Goal: Information Seeking & Learning: Learn about a topic

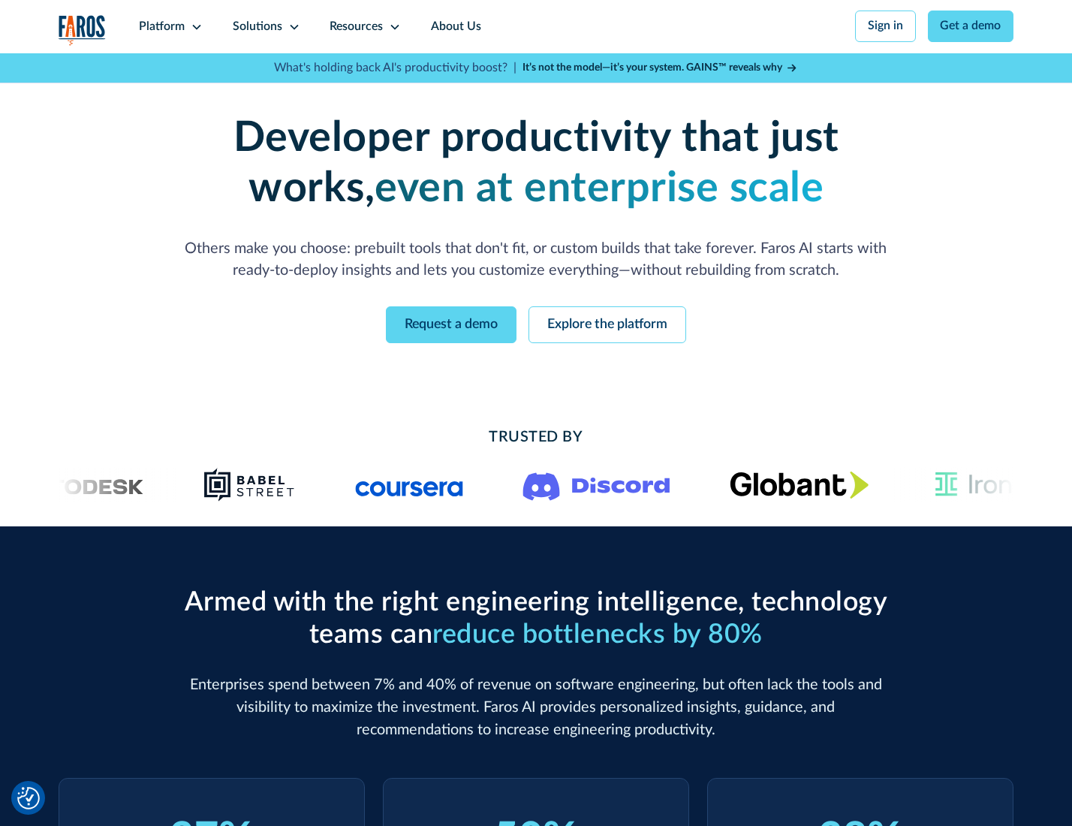
click at [194, 26] on icon at bounding box center [197, 27] width 12 height 12
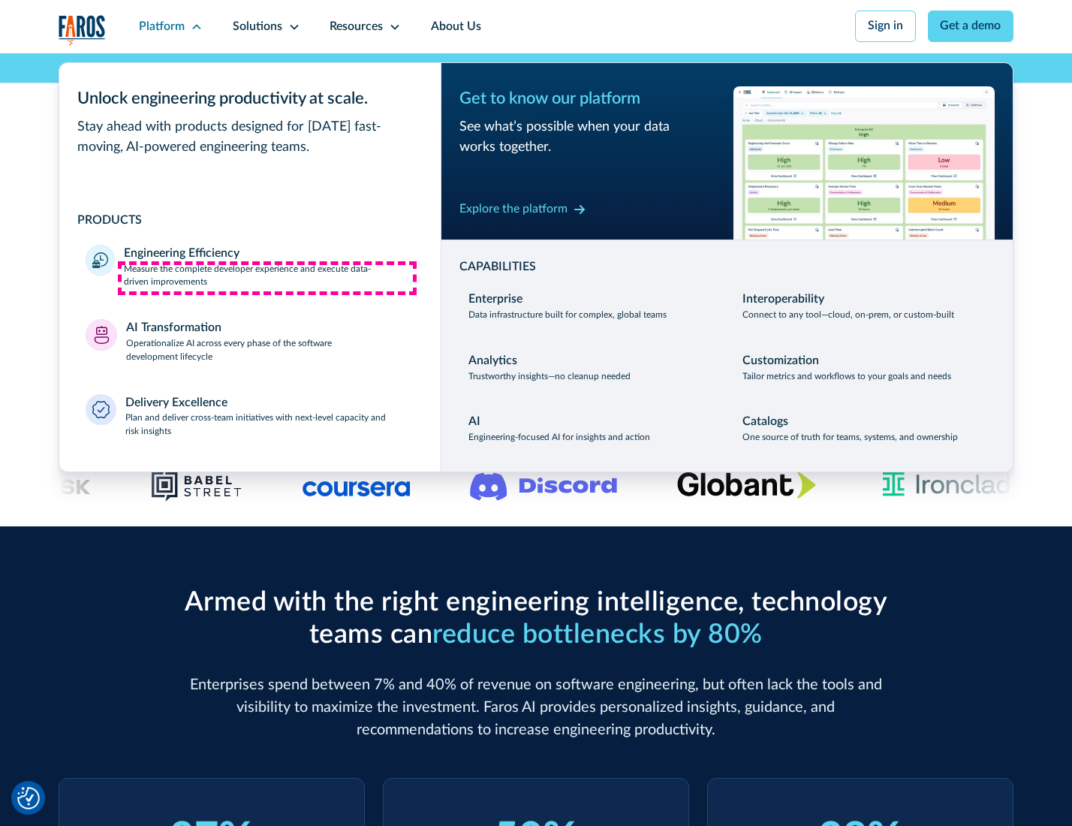
click at [267, 278] on p "Measure the complete developer experience and execute data-driven improvements" at bounding box center [269, 276] width 290 height 27
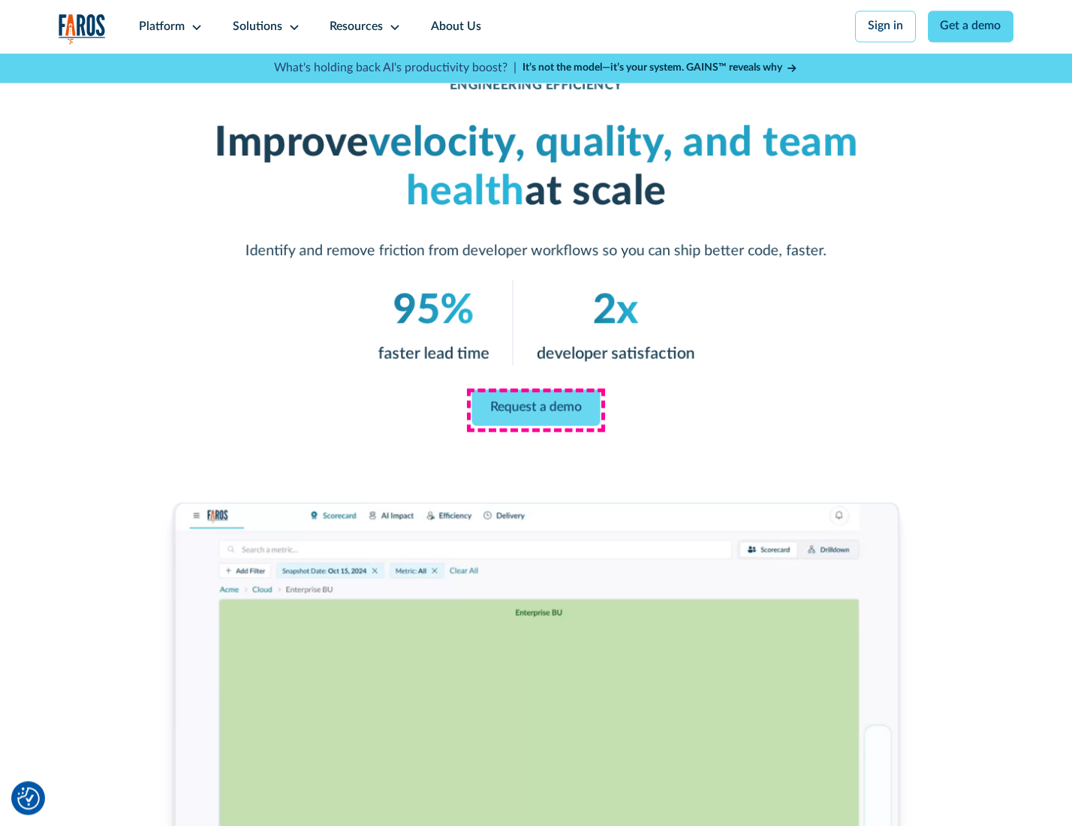
click at [535, 409] on link "Request a demo" at bounding box center [536, 408] width 128 height 36
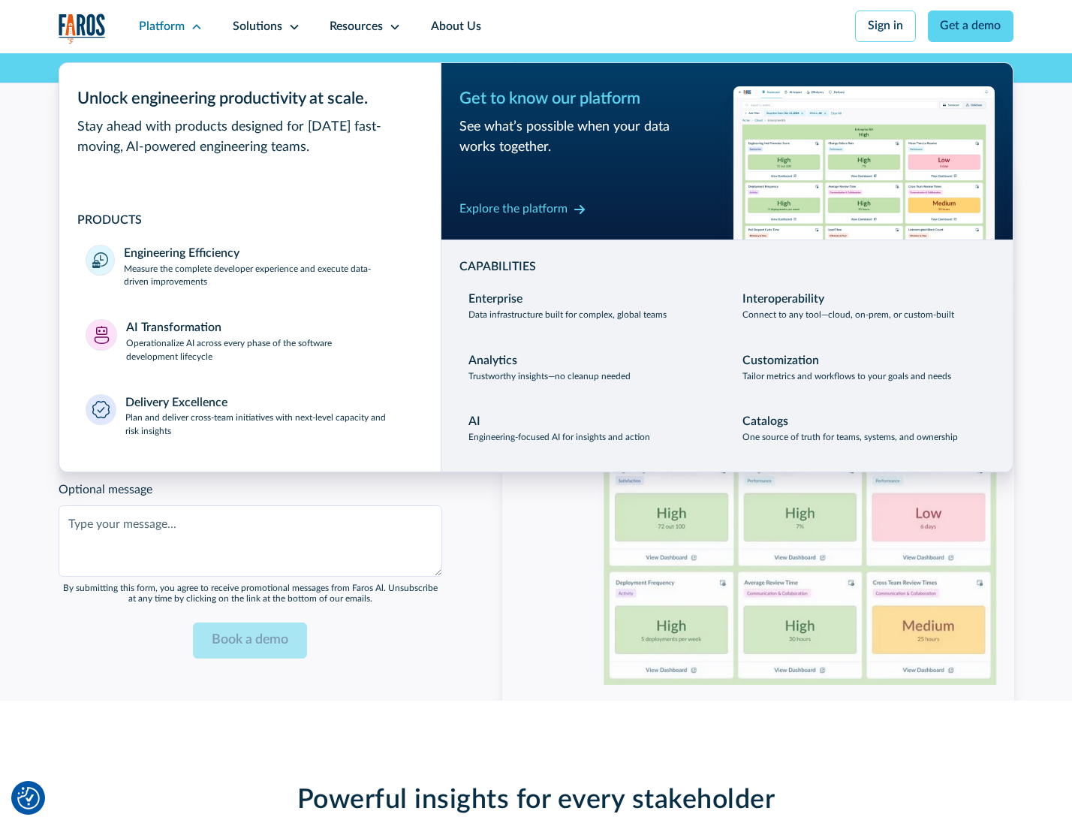
scroll to position [3269, 0]
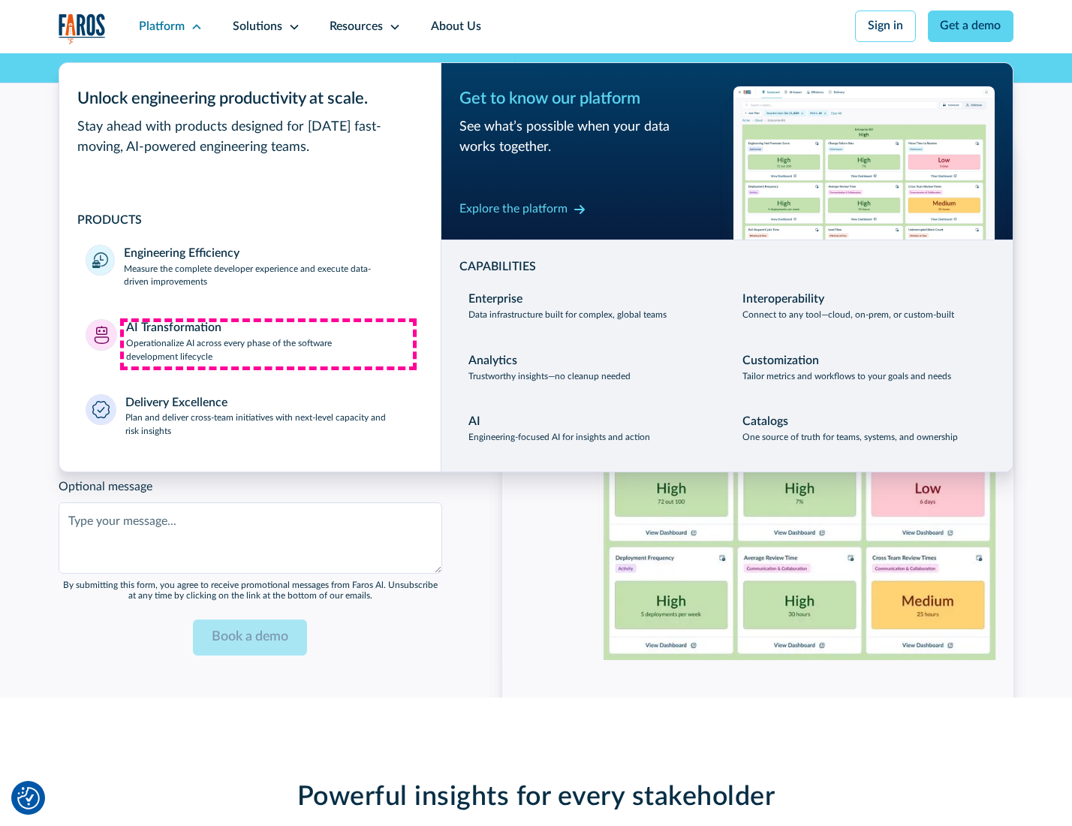
click at [268, 344] on p "Operationalize AI across every phase of the software development lifecycle" at bounding box center [270, 350] width 288 height 27
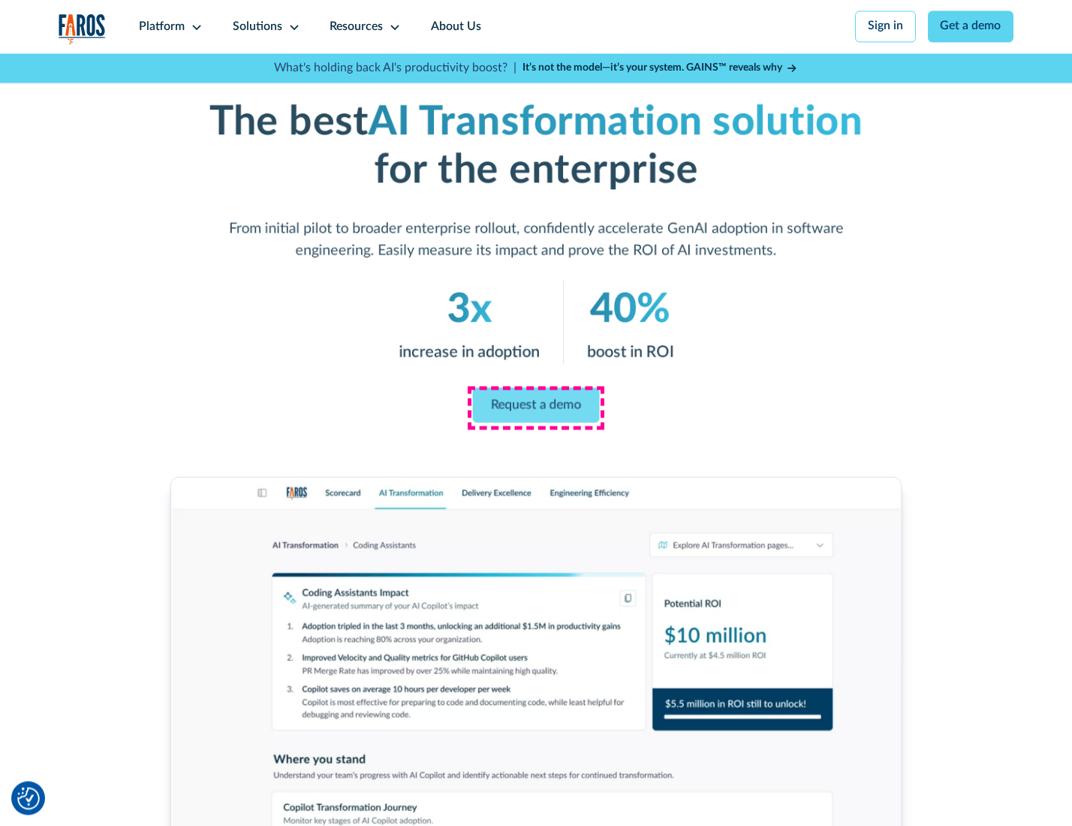
click at [535, 408] on link "Request a demo" at bounding box center [536, 404] width 127 height 35
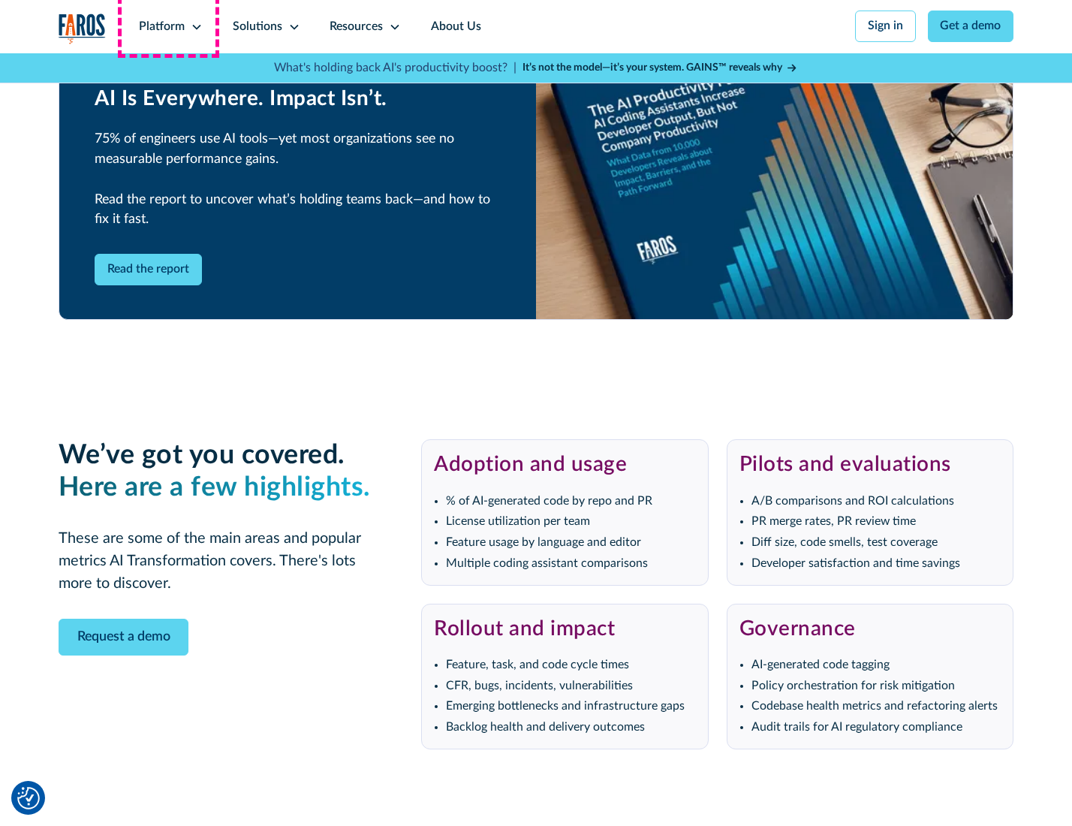
click at [168, 26] on div "Platform" at bounding box center [162, 27] width 46 height 18
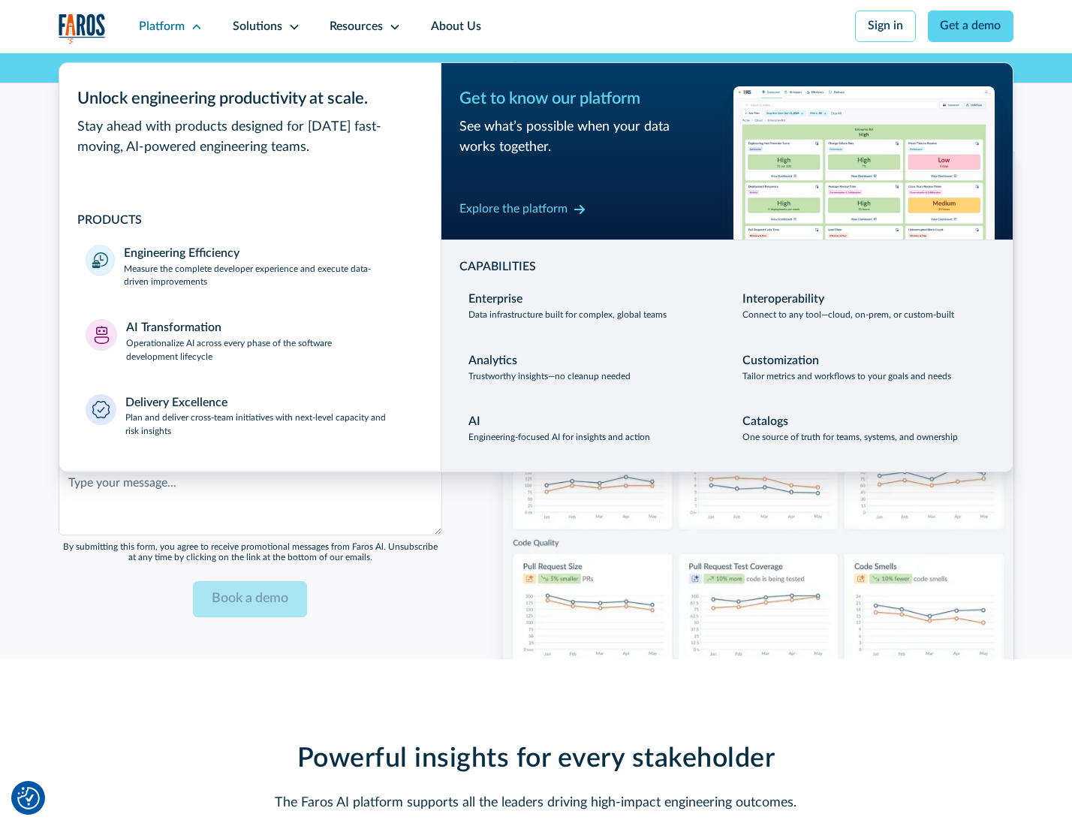
scroll to position [3631, 0]
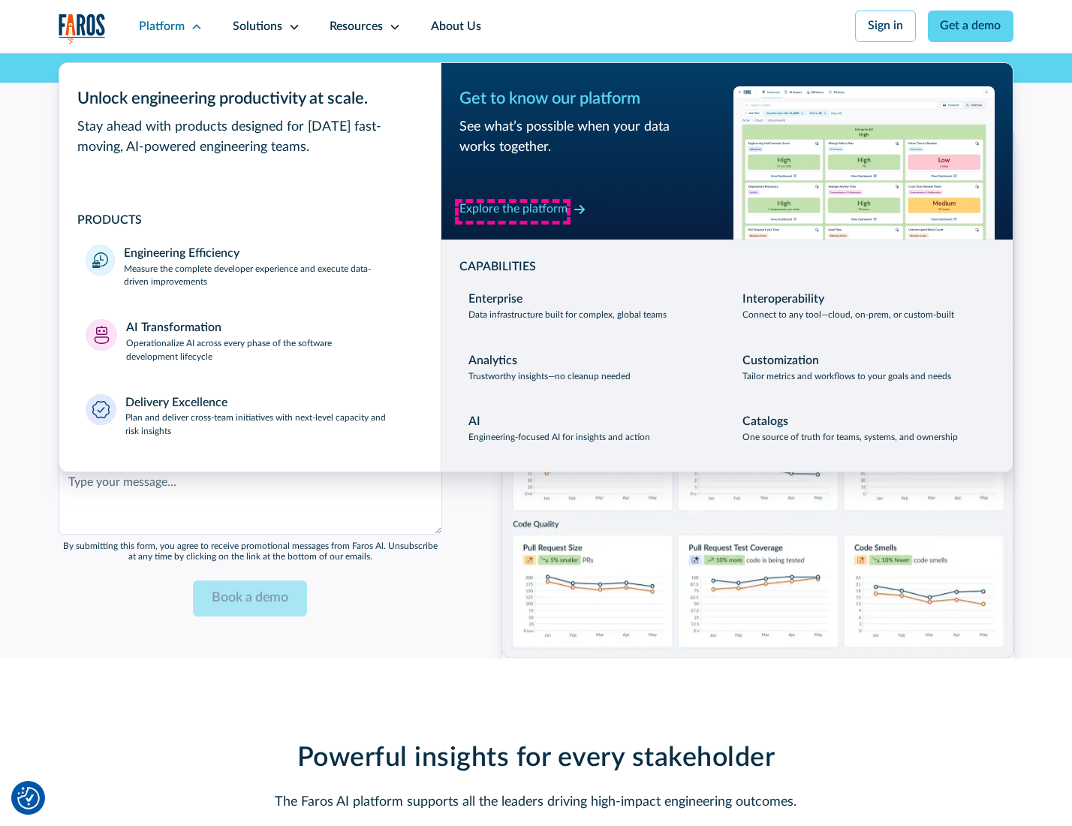
click at [513, 211] on div "Explore the platform" at bounding box center [514, 210] width 108 height 18
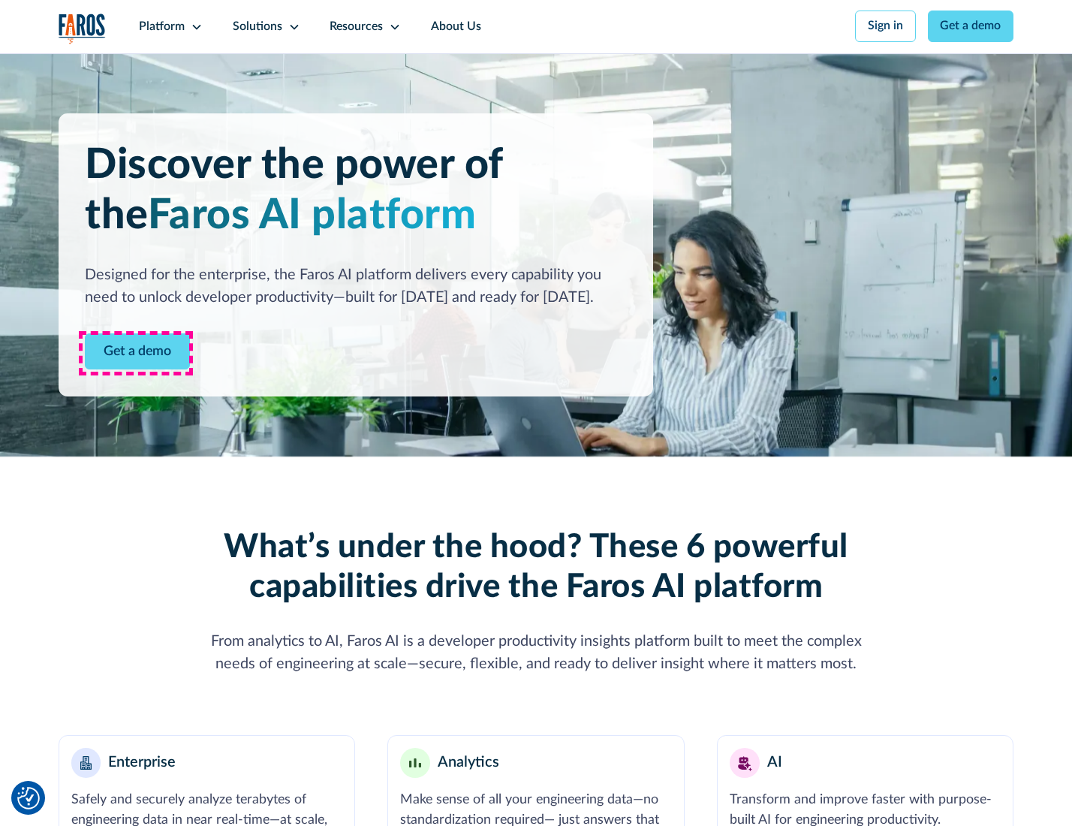
click at [136, 353] on link "Get a demo" at bounding box center [137, 351] width 105 height 37
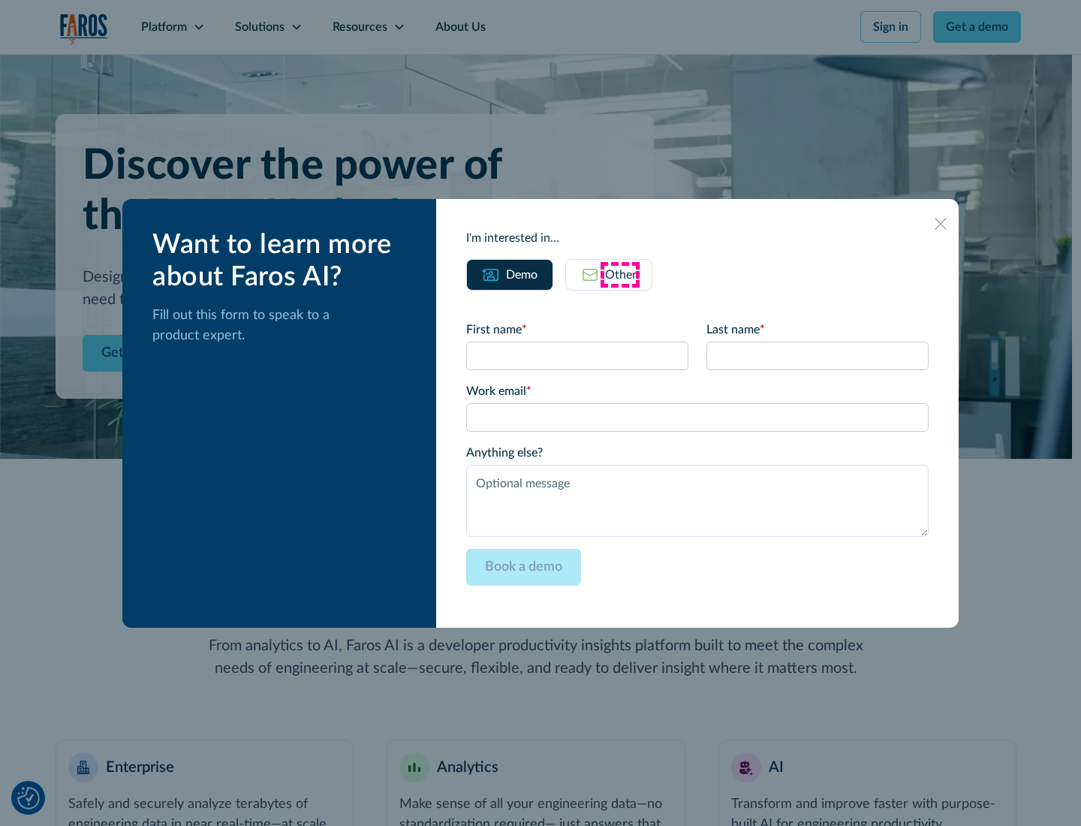
click at [620, 274] on div "Other" at bounding box center [621, 275] width 32 height 18
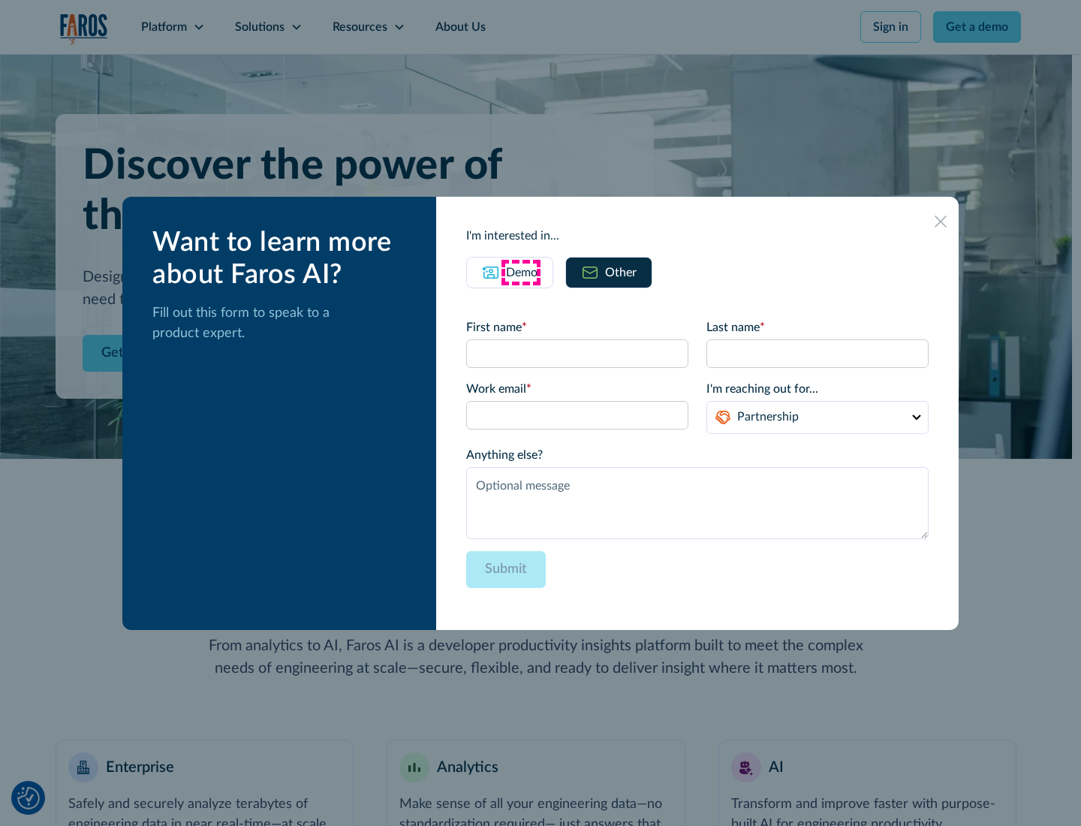
click at [520, 272] on div "Demo" at bounding box center [522, 273] width 32 height 18
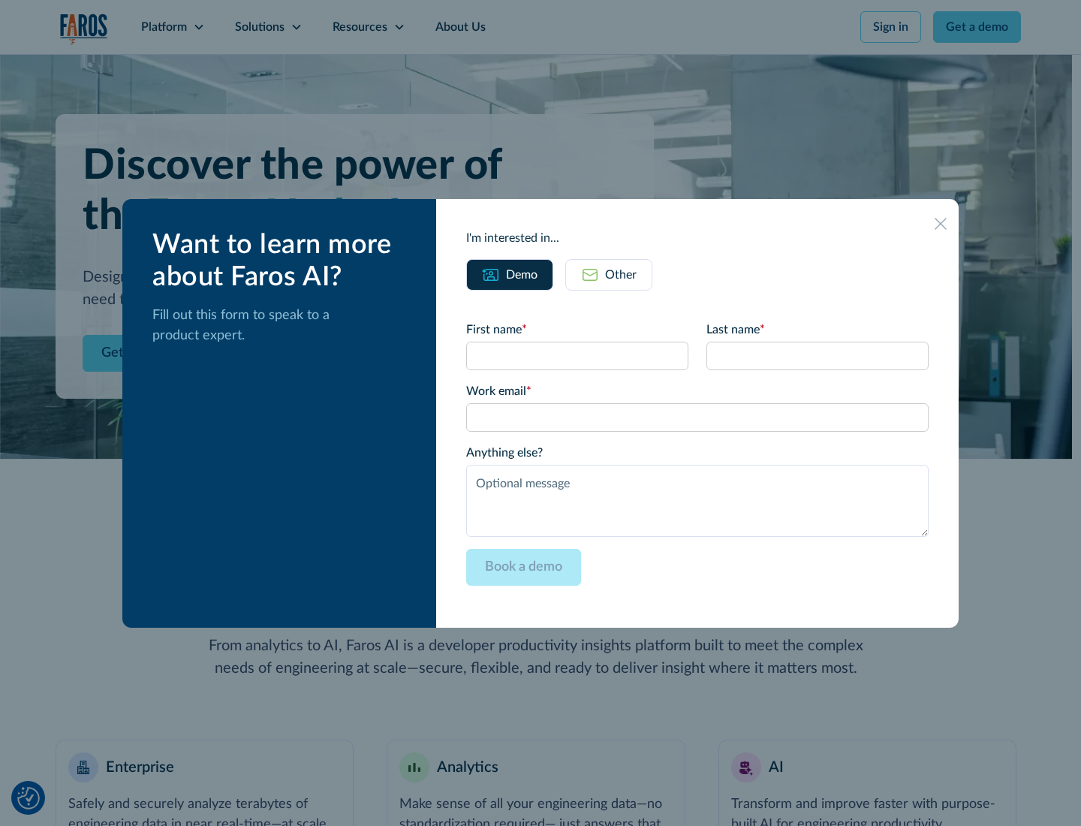
click at [942, 223] on icon at bounding box center [941, 224] width 12 height 12
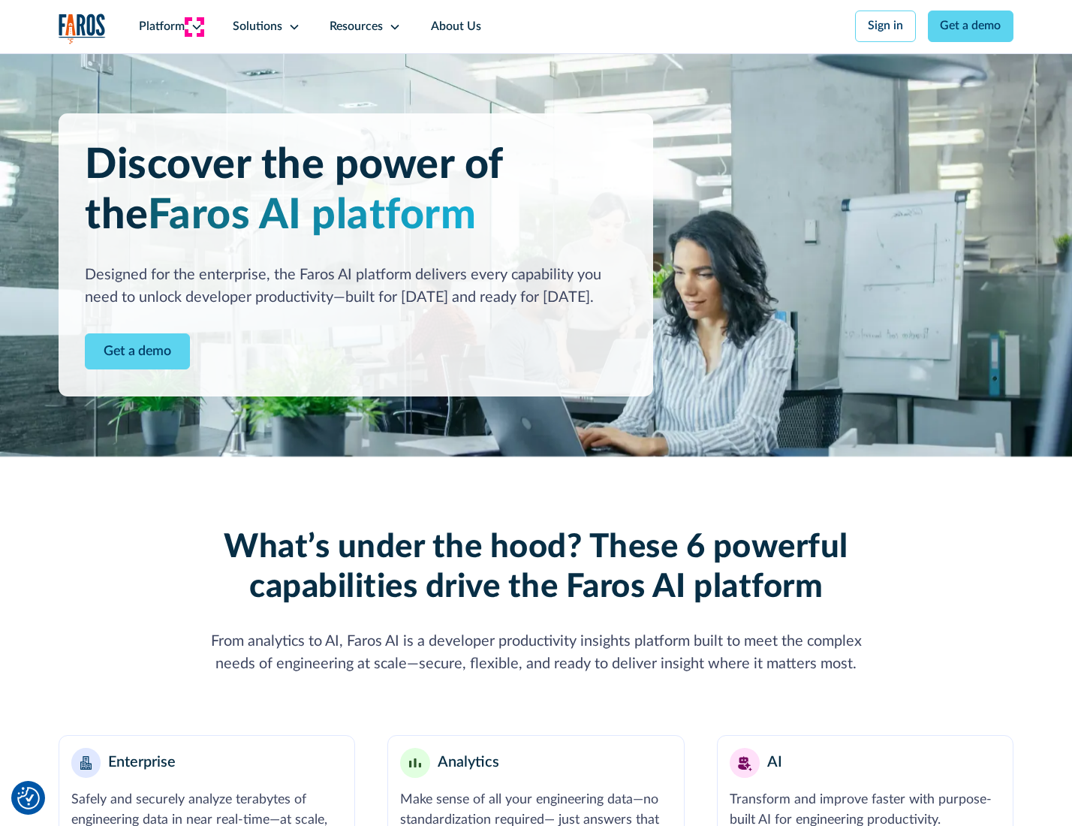
click at [194, 26] on icon at bounding box center [197, 27] width 12 height 12
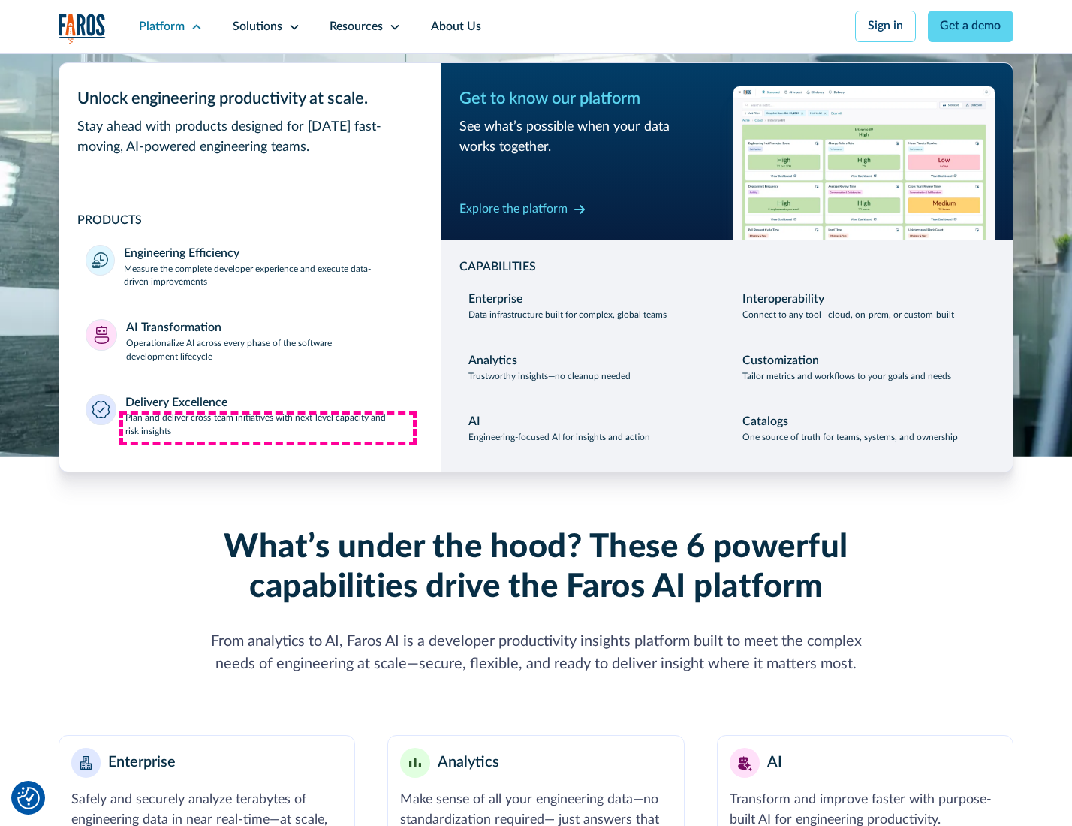
click at [268, 428] on p "Plan and deliver cross-team initiatives with next-level capacity and risk insig…" at bounding box center [269, 425] width 289 height 27
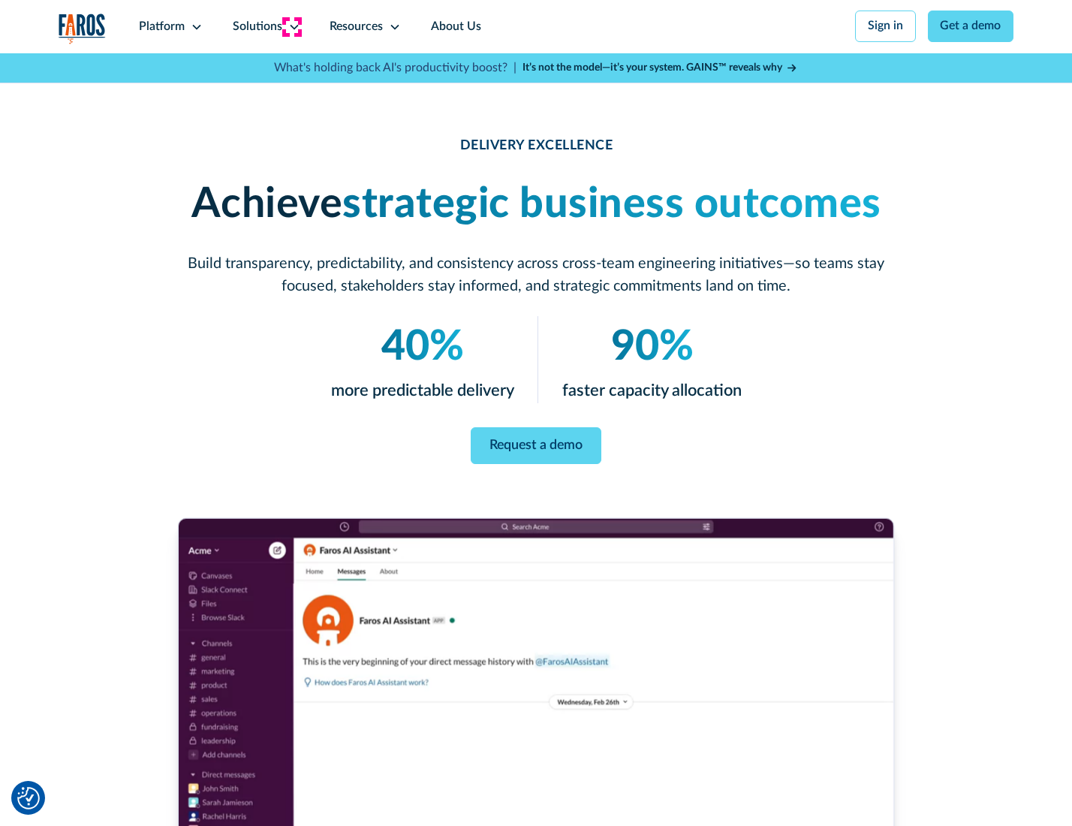
click at [291, 26] on icon at bounding box center [294, 27] width 12 height 12
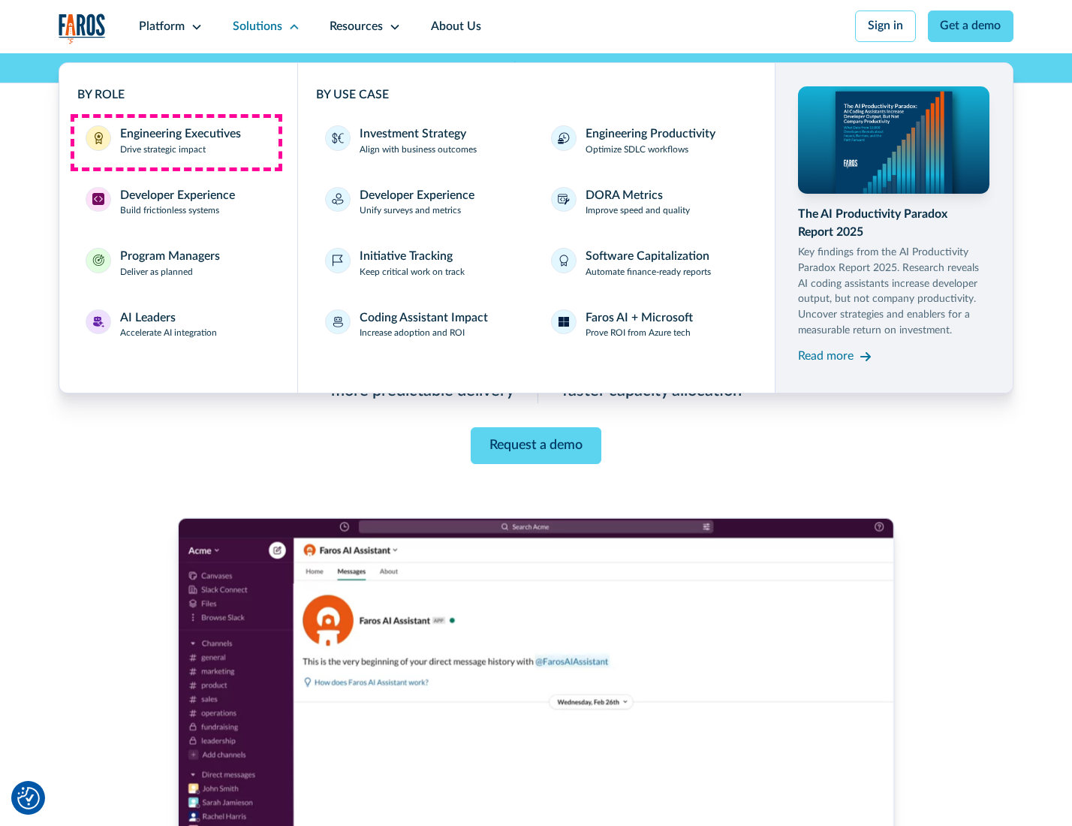
click at [176, 142] on div "Engineering Executives" at bounding box center [180, 134] width 121 height 18
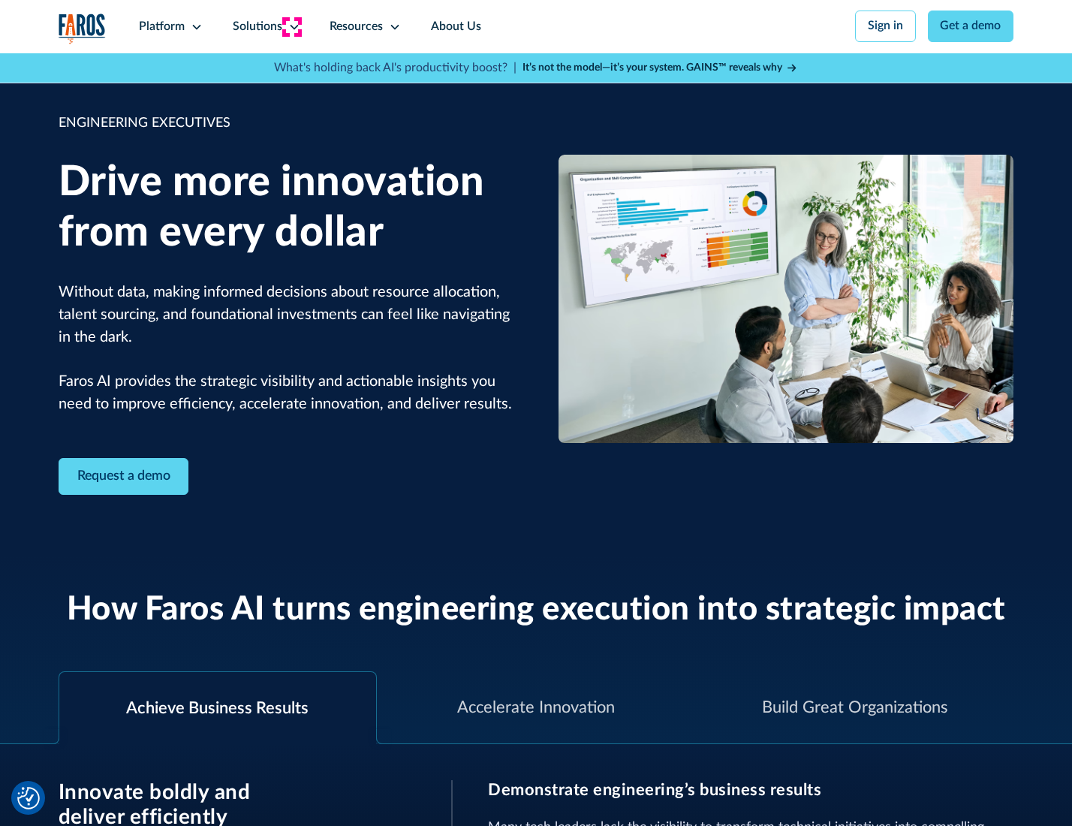
click at [291, 26] on icon at bounding box center [294, 27] width 12 height 12
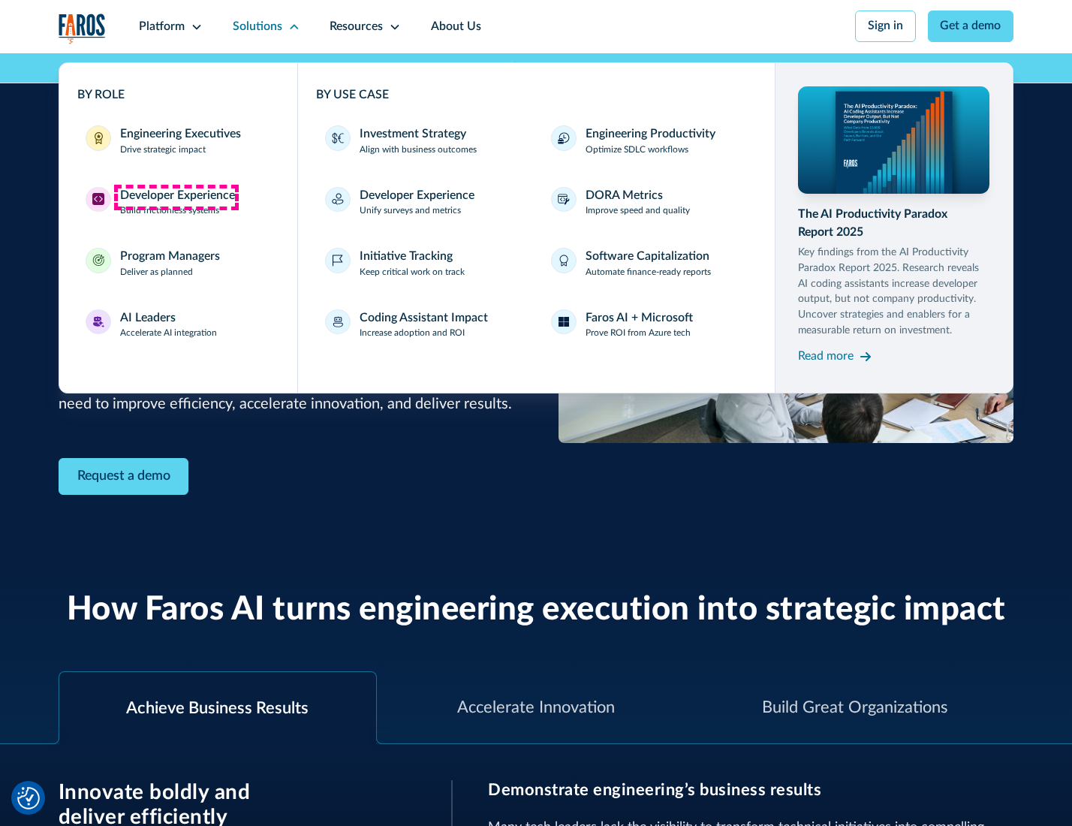
click at [176, 197] on div "Developer Experience" at bounding box center [177, 196] width 115 height 18
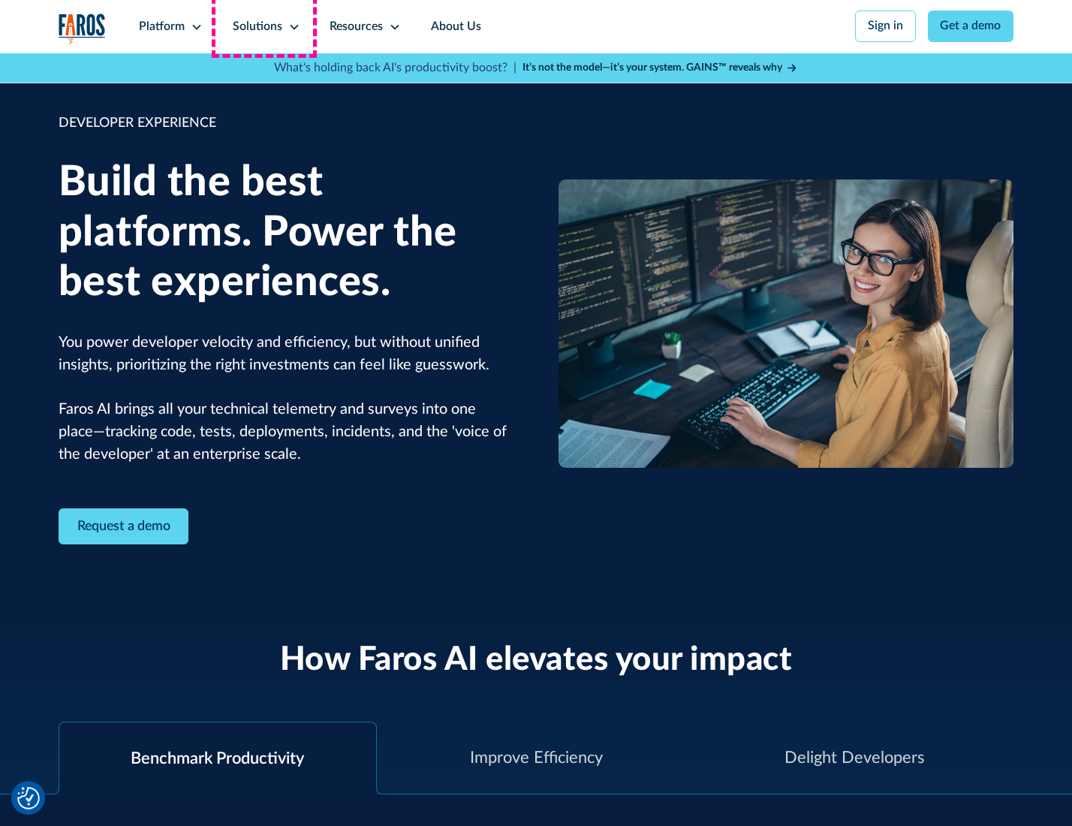
click at [264, 26] on div "Solutions" at bounding box center [258, 27] width 50 height 18
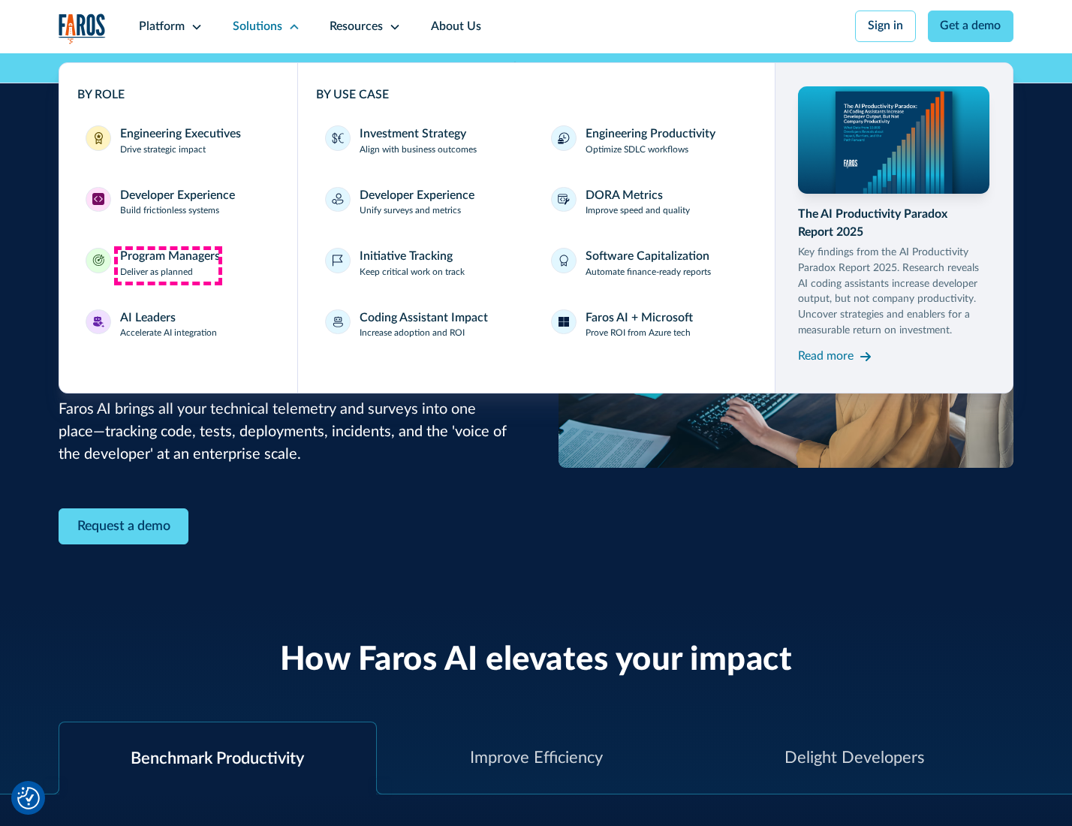
click at [167, 265] on div "Program Managers" at bounding box center [170, 257] width 100 height 18
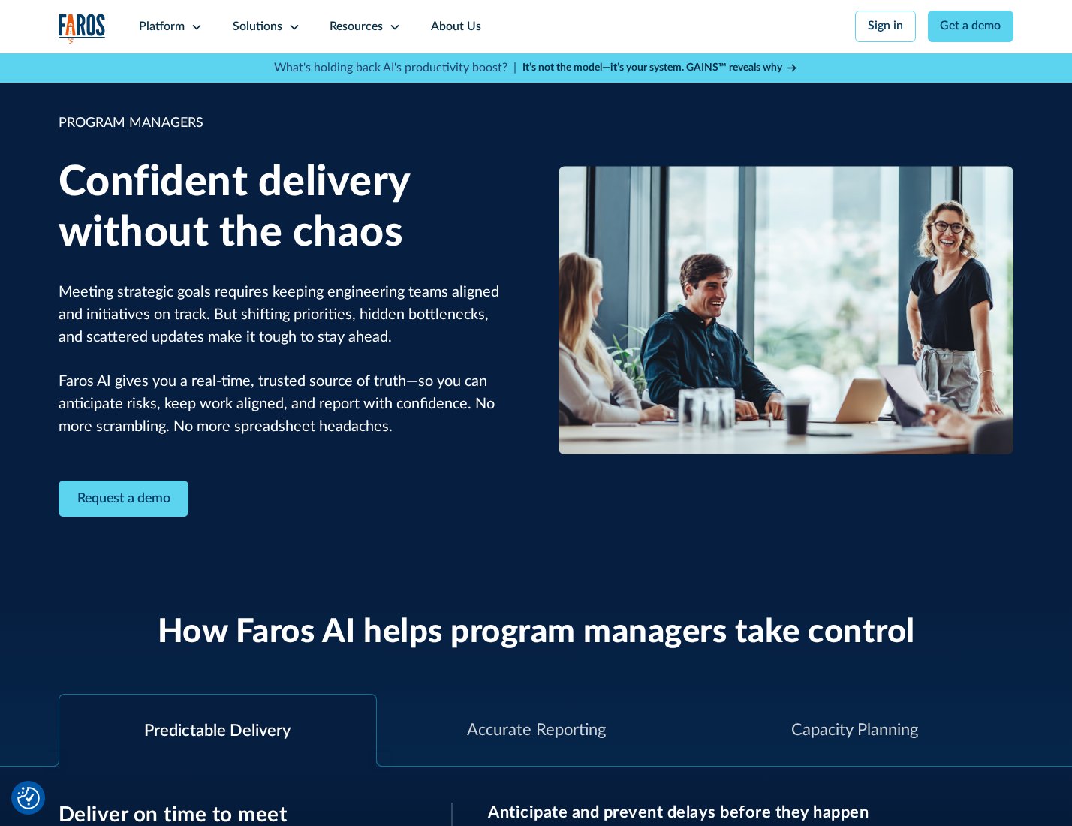
click at [291, 27] on icon at bounding box center [294, 27] width 12 height 12
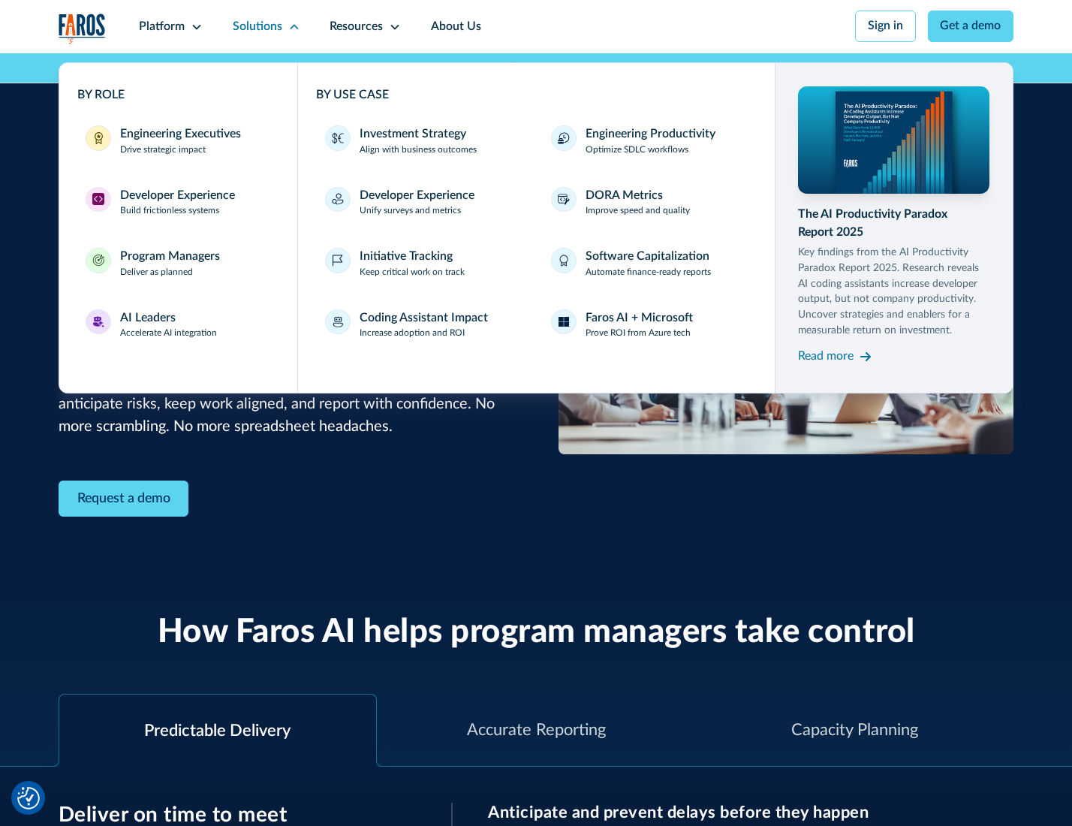
click at [167, 327] on div "AI Leaders" at bounding box center [148, 318] width 56 height 18
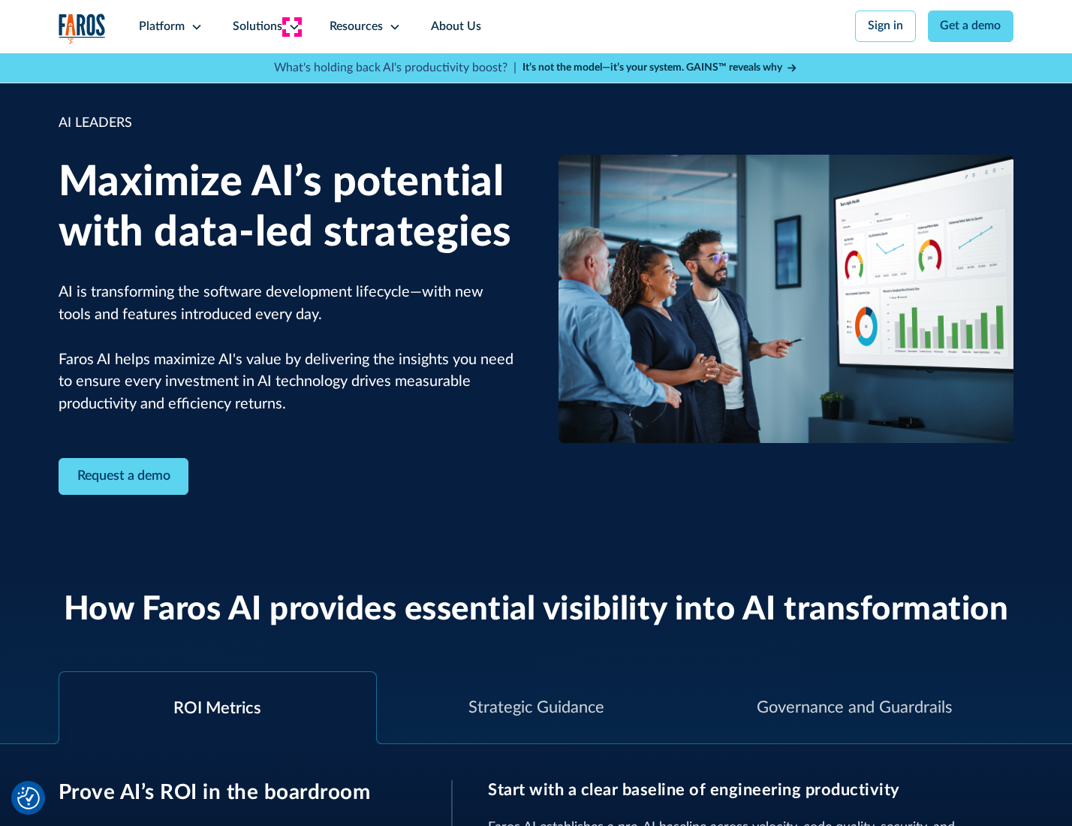
click at [291, 26] on icon at bounding box center [294, 27] width 12 height 12
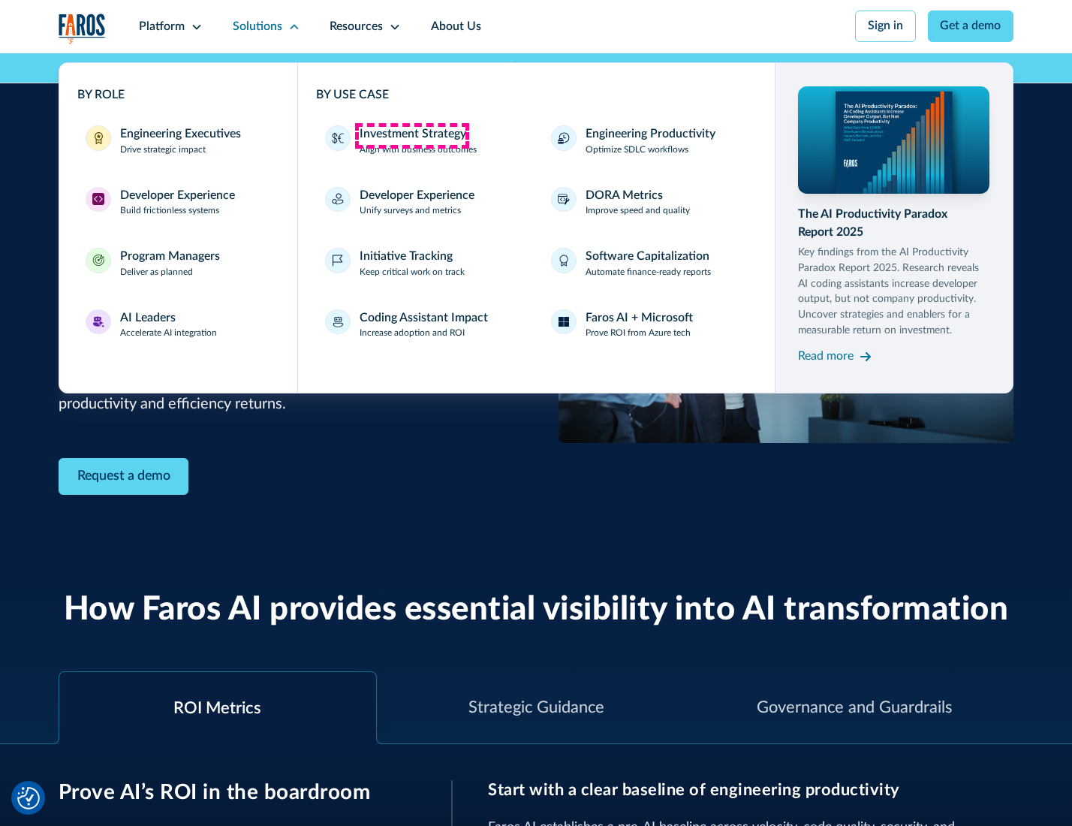
click at [412, 135] on div "Investment Strategy" at bounding box center [413, 134] width 107 height 18
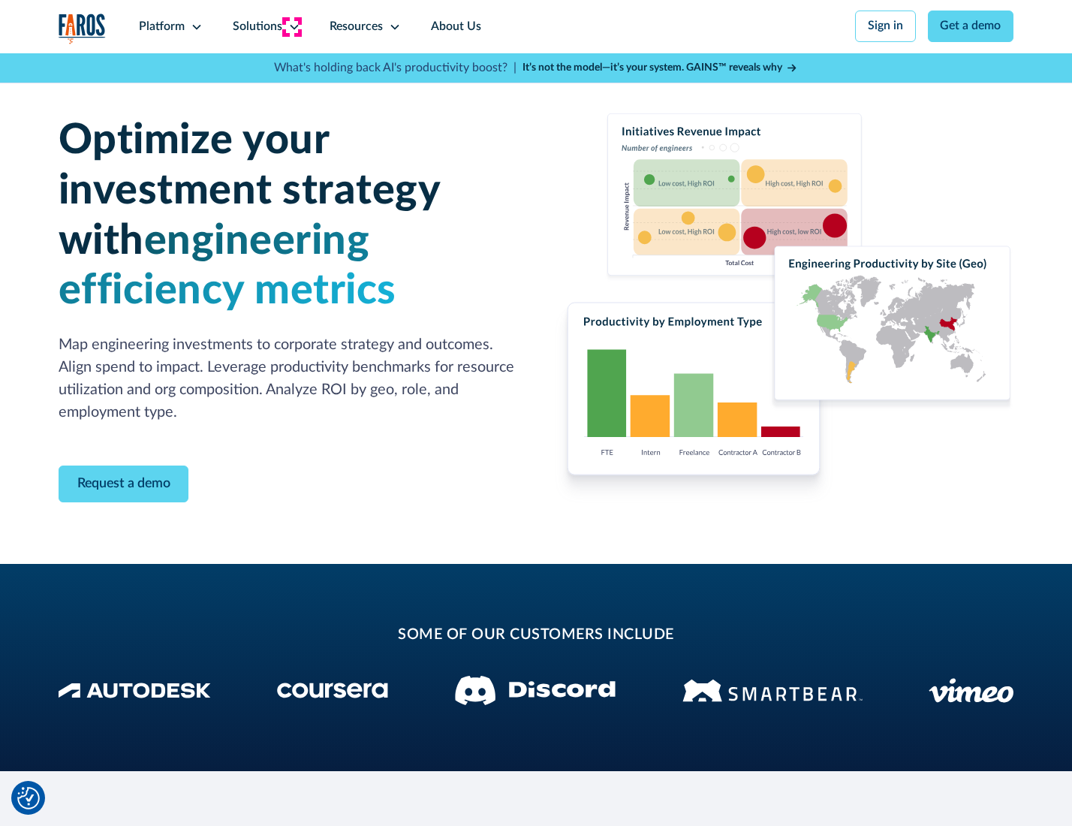
click at [291, 26] on icon at bounding box center [294, 27] width 12 height 12
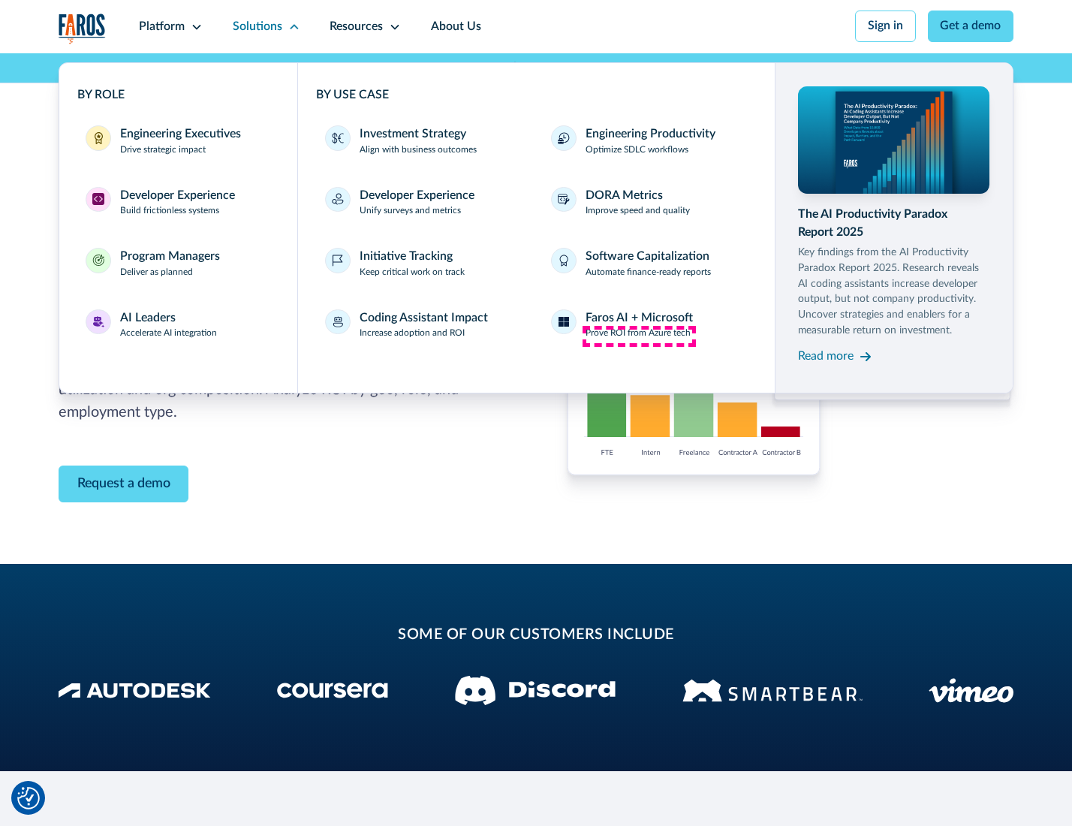
click at [639, 336] on p "Prove ROI from Azure tech" at bounding box center [638, 334] width 105 height 14
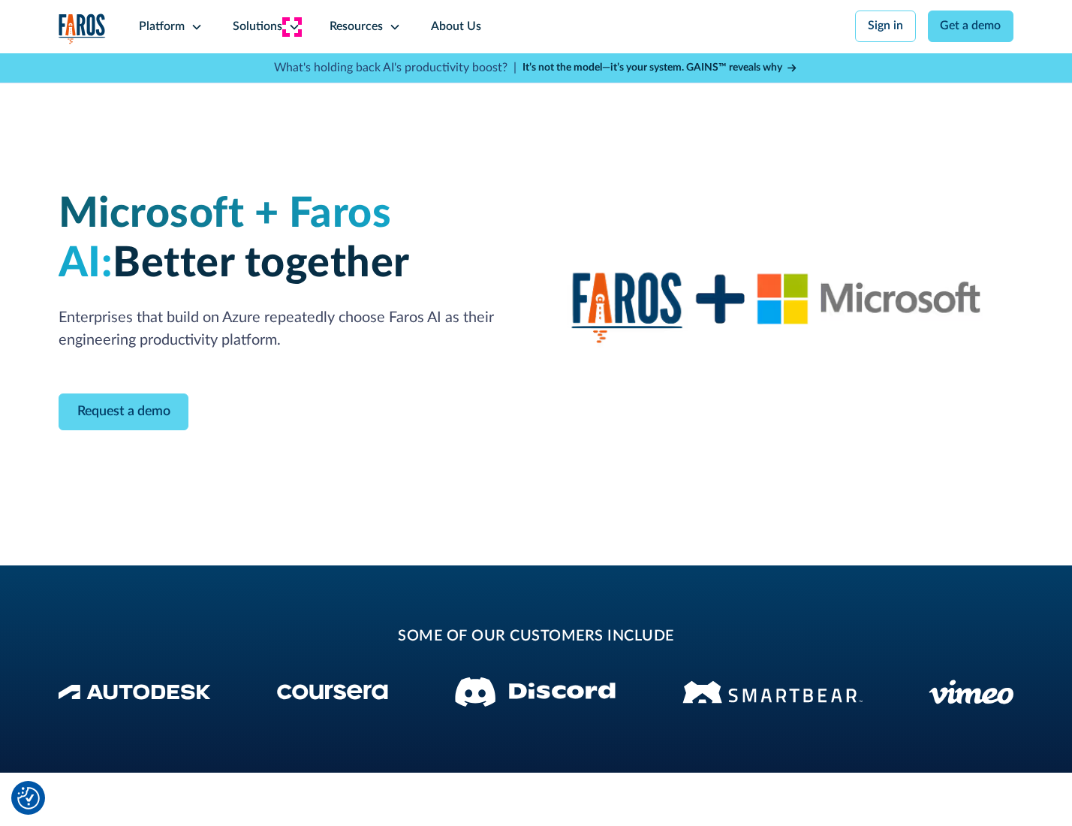
click at [291, 26] on icon at bounding box center [294, 27] width 12 height 12
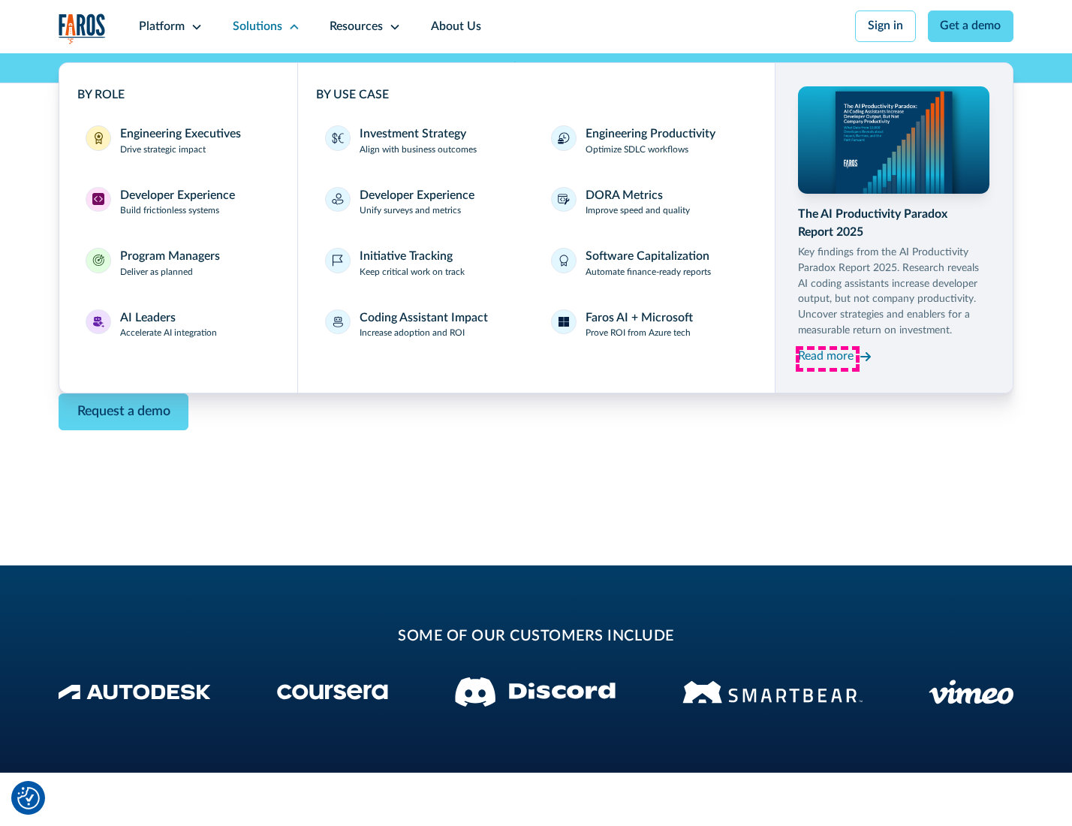
click at [828, 359] on div "Read more" at bounding box center [826, 357] width 56 height 18
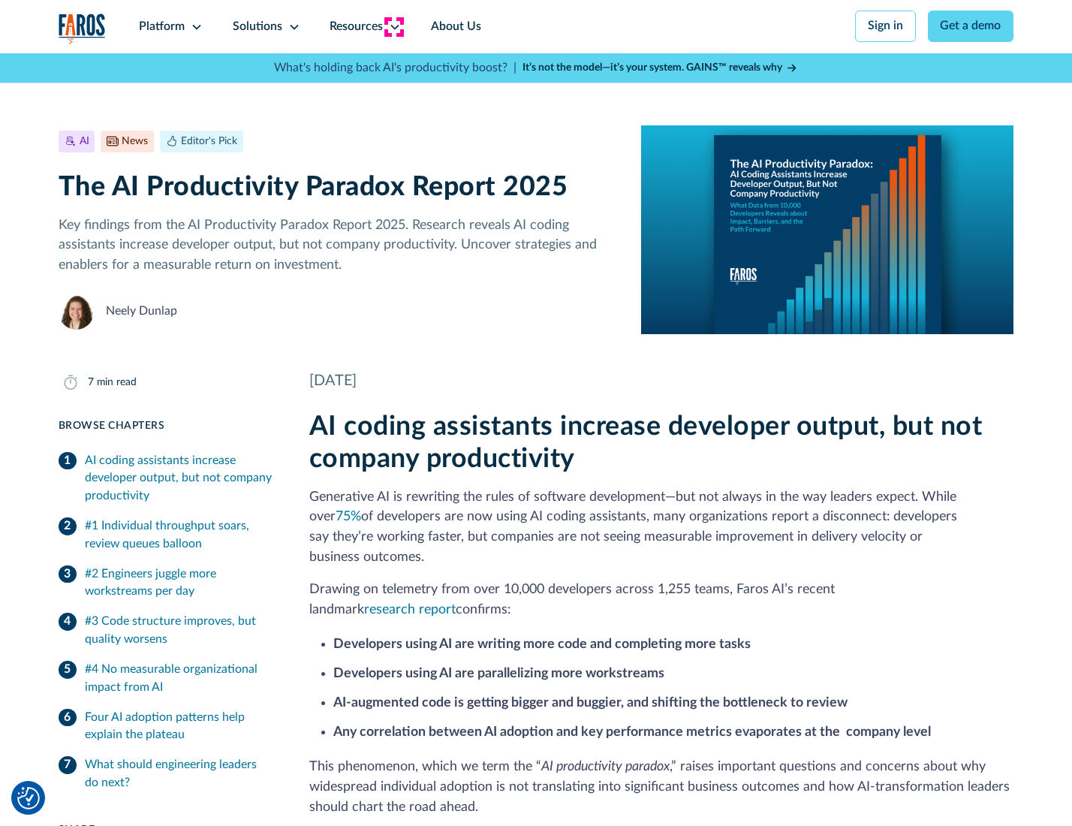
click at [393, 26] on icon at bounding box center [395, 27] width 12 height 12
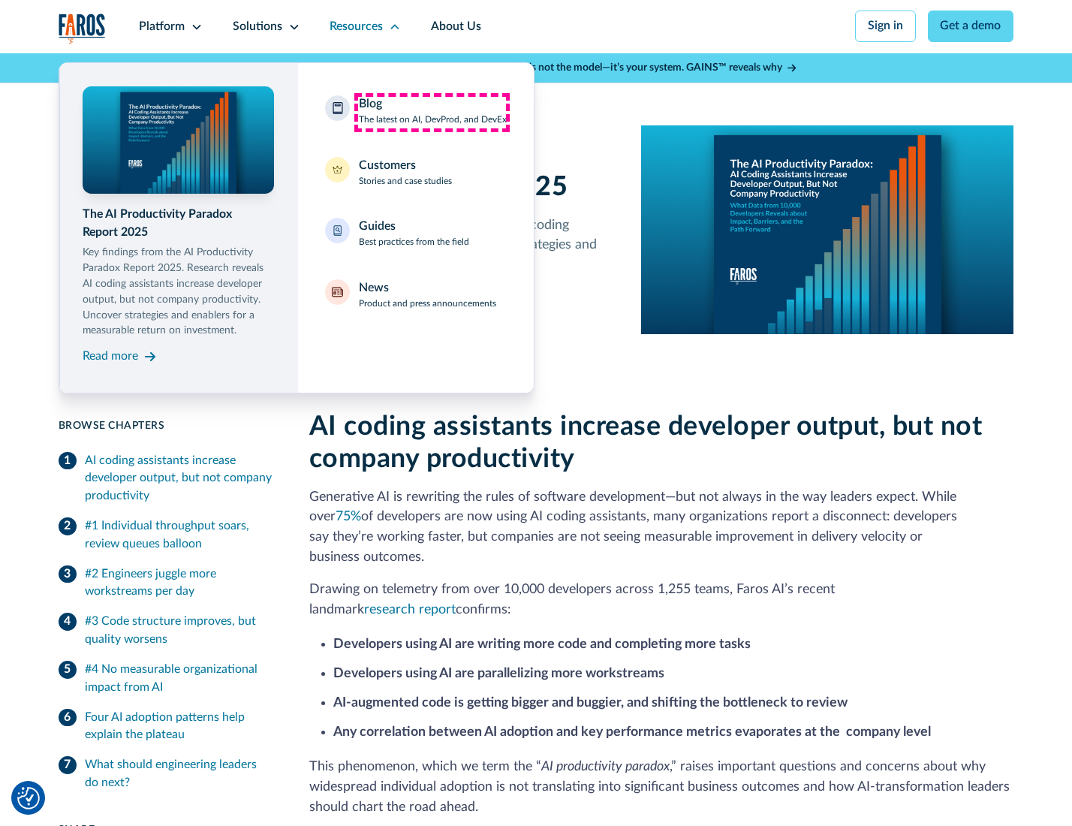
click at [432, 112] on div "Blog The latest on AI, DevProd, and DevEx" at bounding box center [433, 111] width 148 height 32
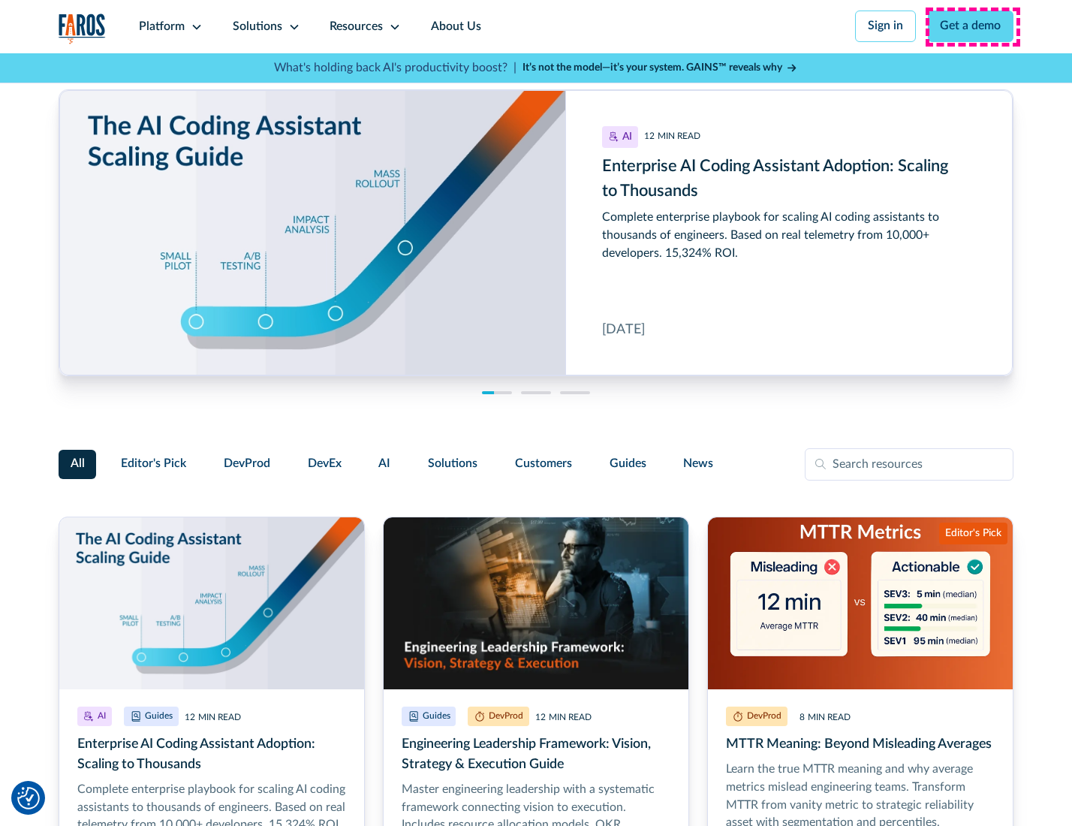
click at [972, 26] on link "Get a demo" at bounding box center [971, 27] width 86 height 32
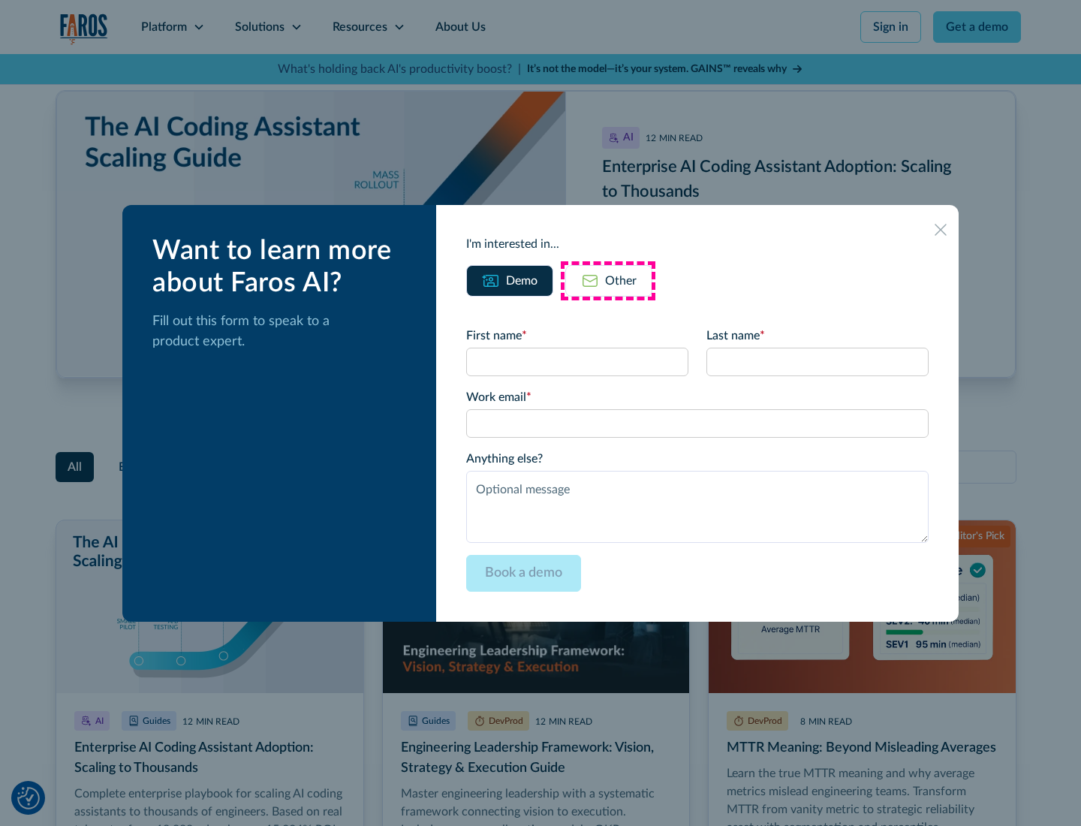
click at [608, 280] on div "Other" at bounding box center [621, 281] width 32 height 18
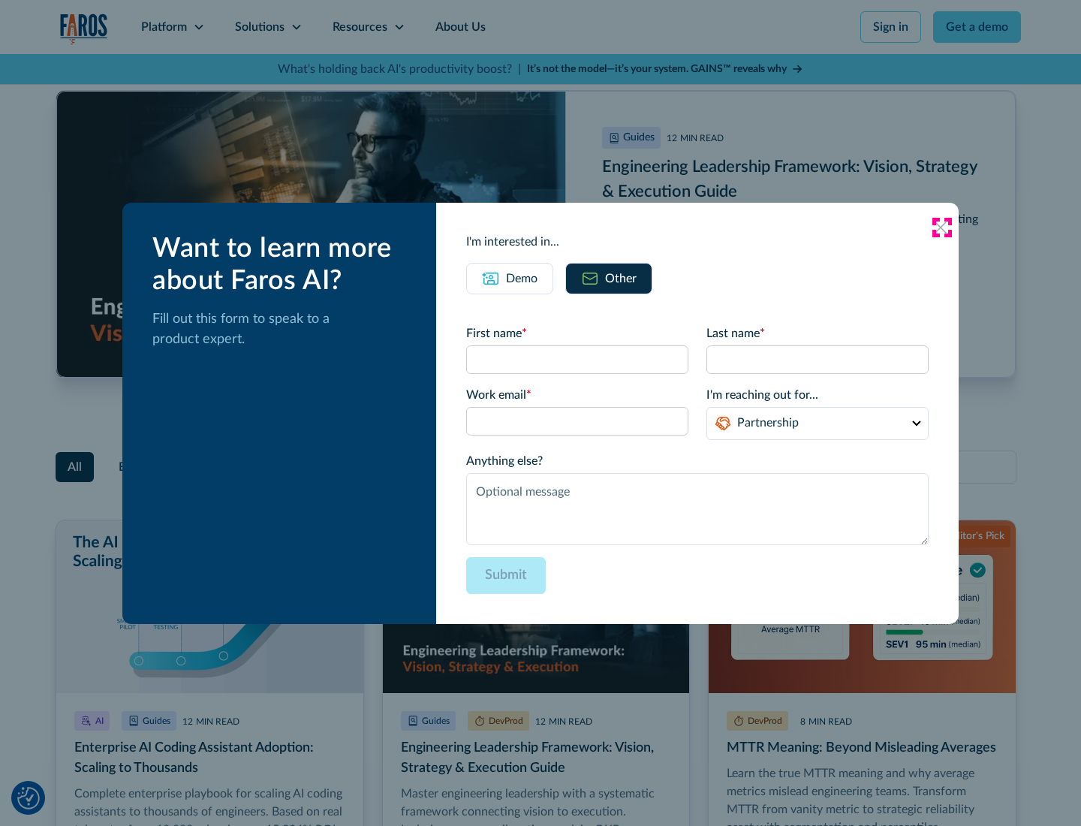
click at [942, 227] on icon at bounding box center [941, 228] width 12 height 12
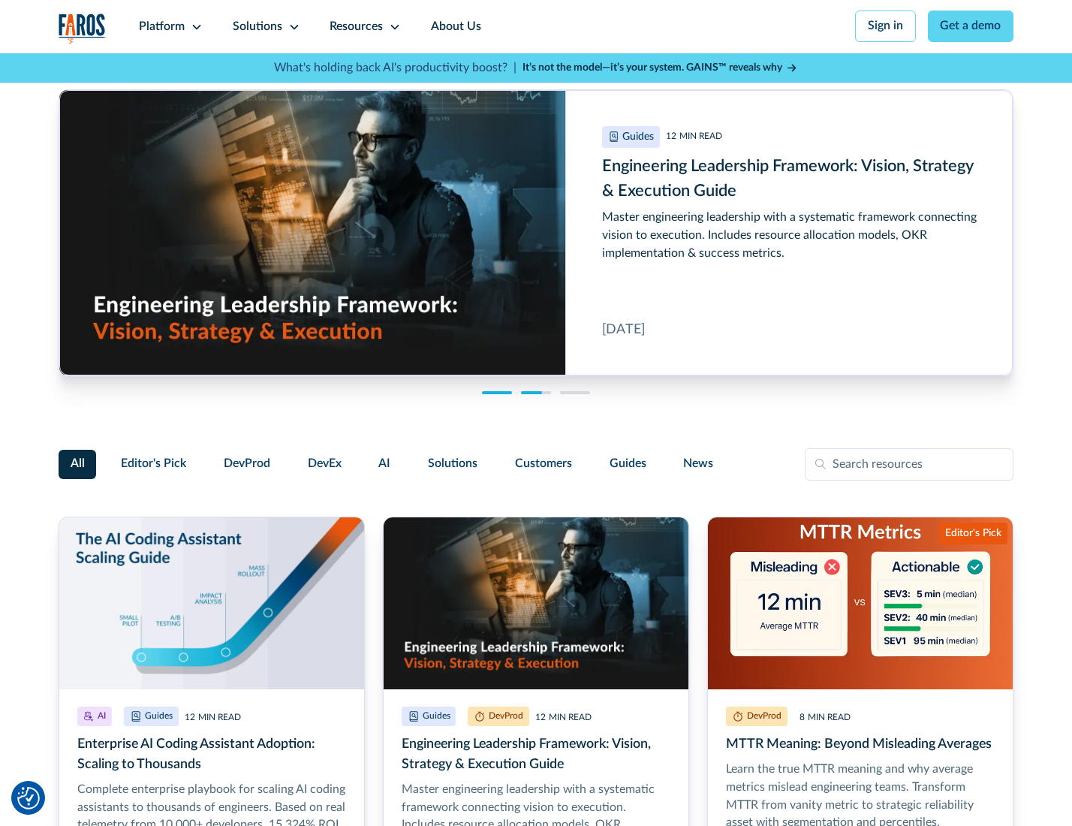
click at [454, 26] on link "About Us" at bounding box center [456, 26] width 80 height 53
